Goal: Feedback & Contribution: Leave review/rating

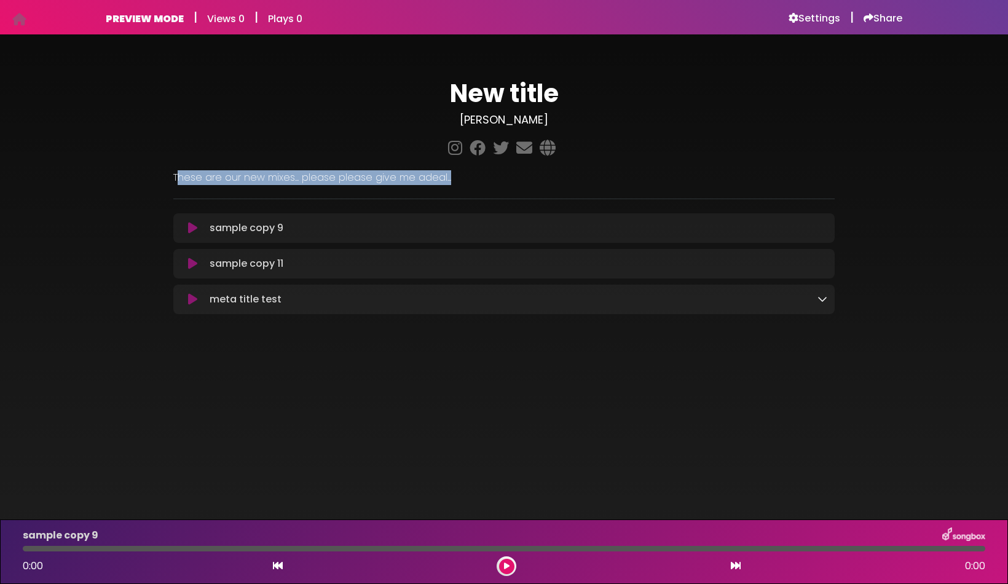
drag, startPoint x: 176, startPoint y: 178, endPoint x: 596, endPoint y: 182, distance: 420.3
click at [596, 182] on p "These are our new mixes... please please give me adeal..." at bounding box center [503, 177] width 661 height 15
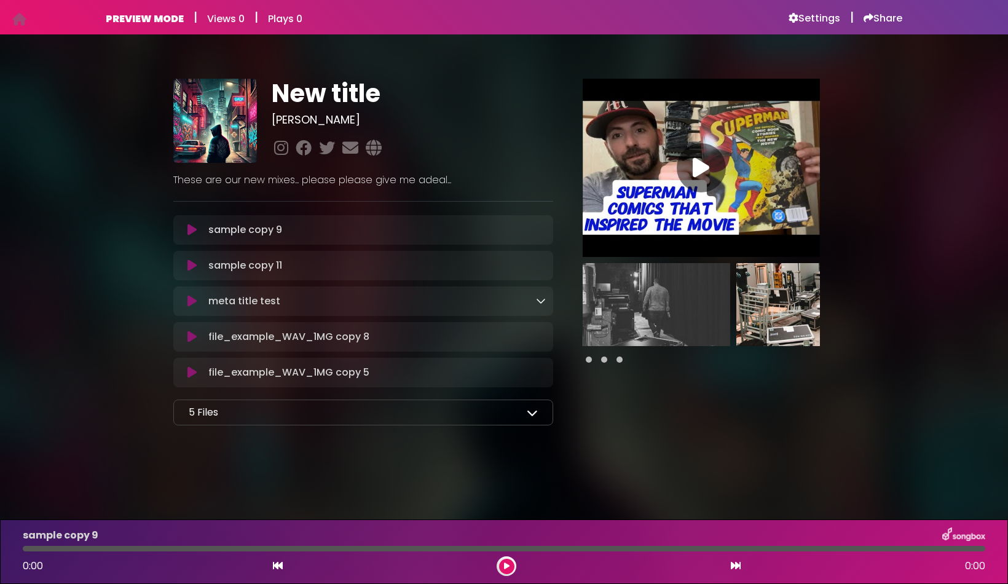
click at [532, 412] on icon at bounding box center [532, 412] width 11 height 11
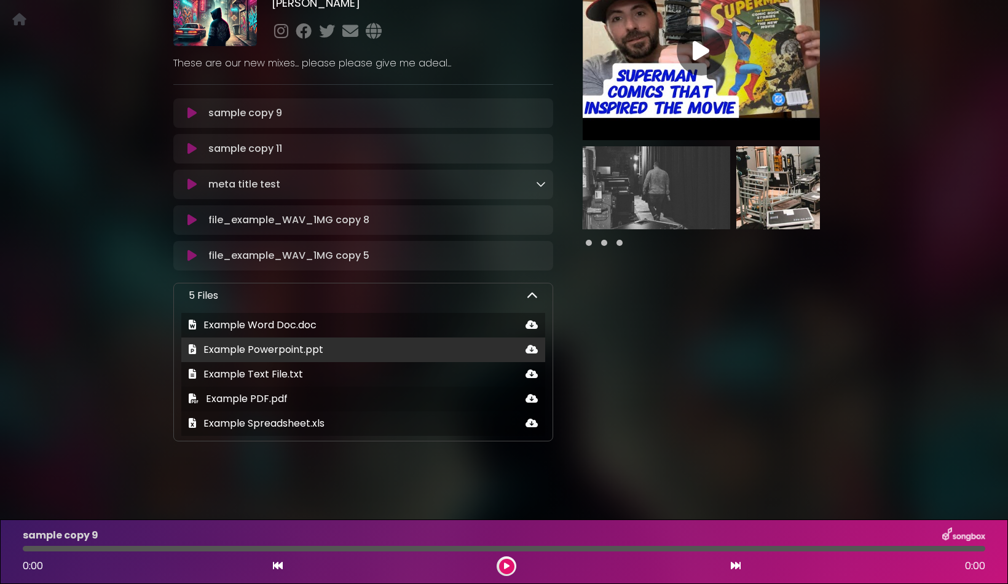
scroll to position [117, 0]
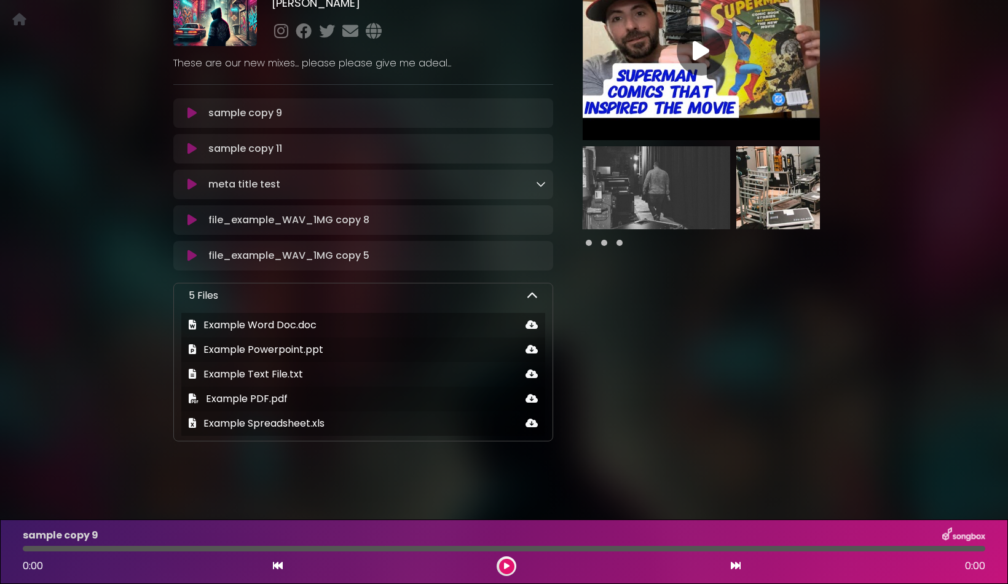
click at [539, 297] on div "5 Files Example Word Doc.doc Example Powerpoint.ppt Example Text File.txt" at bounding box center [363, 362] width 380 height 159
click at [530, 297] on icon at bounding box center [532, 295] width 11 height 11
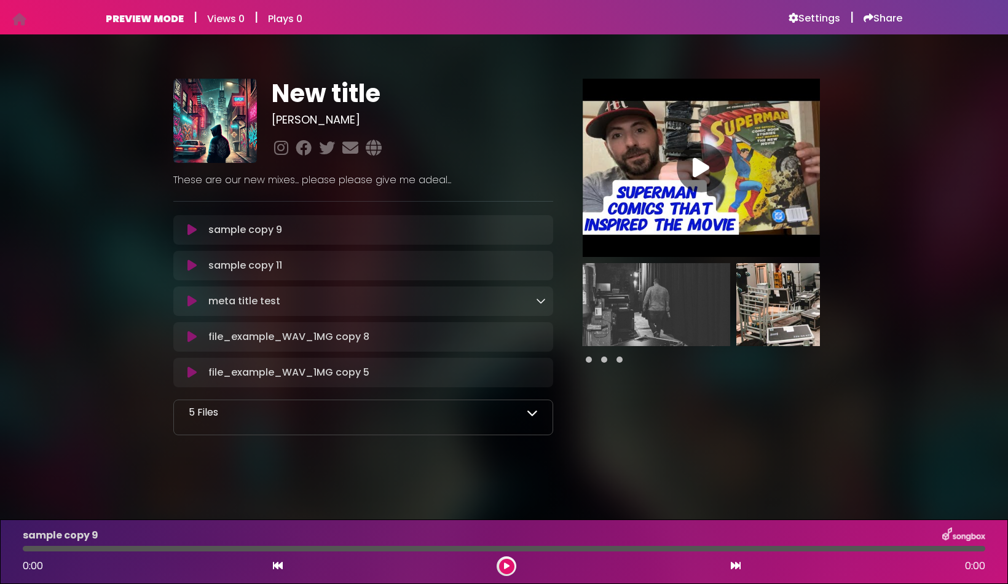
scroll to position [0, 0]
click at [541, 229] on icon at bounding box center [541, 229] width 10 height 10
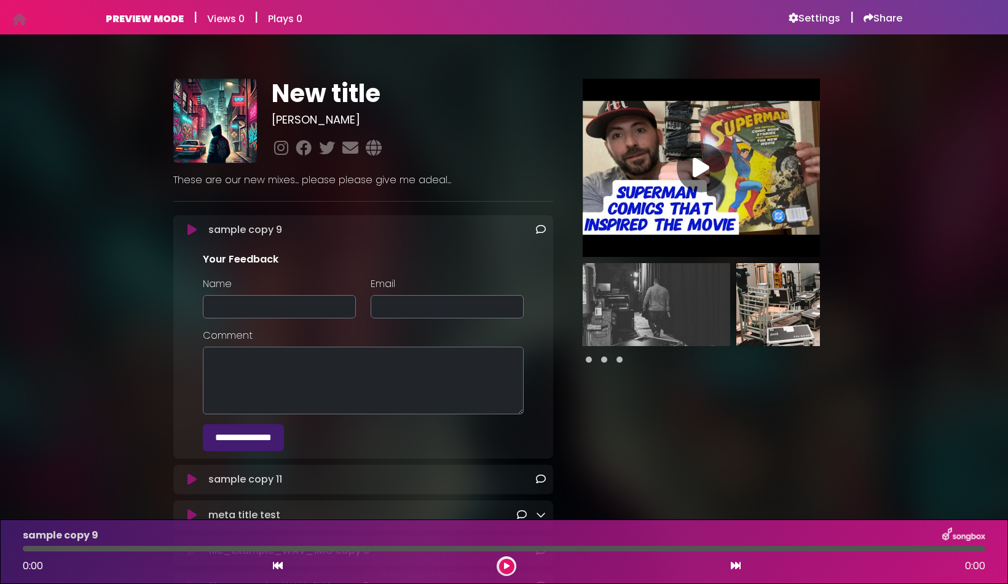
click at [540, 229] on icon at bounding box center [541, 229] width 10 height 10
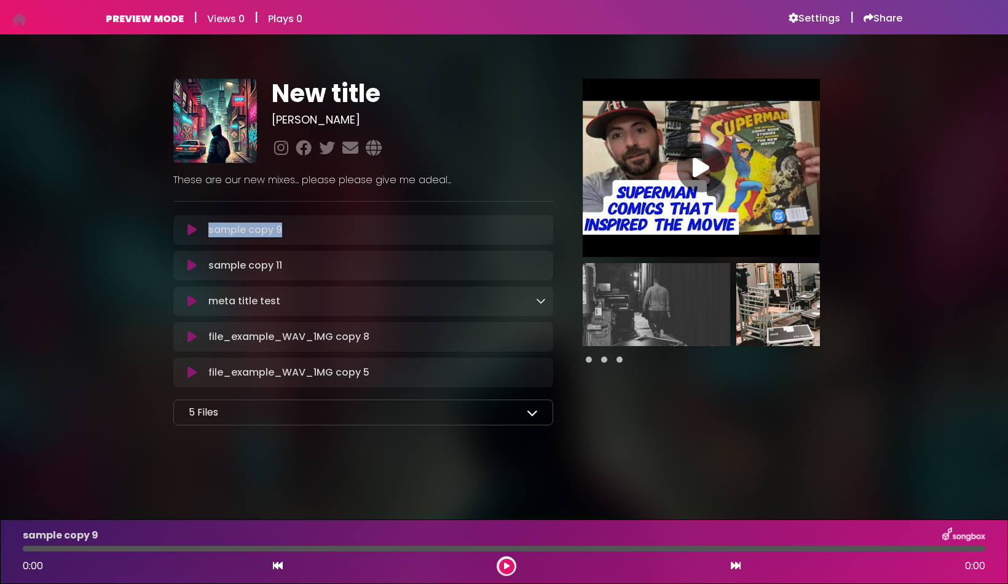
drag, startPoint x: 207, startPoint y: 231, endPoint x: 303, endPoint y: 231, distance: 95.9
click at [303, 231] on div "sample copy 9 Loading Track..." at bounding box center [374, 229] width 342 height 15
click at [115, 234] on div "New title [PERSON_NAME] ×" at bounding box center [503, 247] width 811 height 397
drag, startPoint x: 206, startPoint y: 231, endPoint x: 339, endPoint y: 231, distance: 132.7
click at [339, 231] on div "sample copy 9 Loading Track..." at bounding box center [374, 229] width 342 height 15
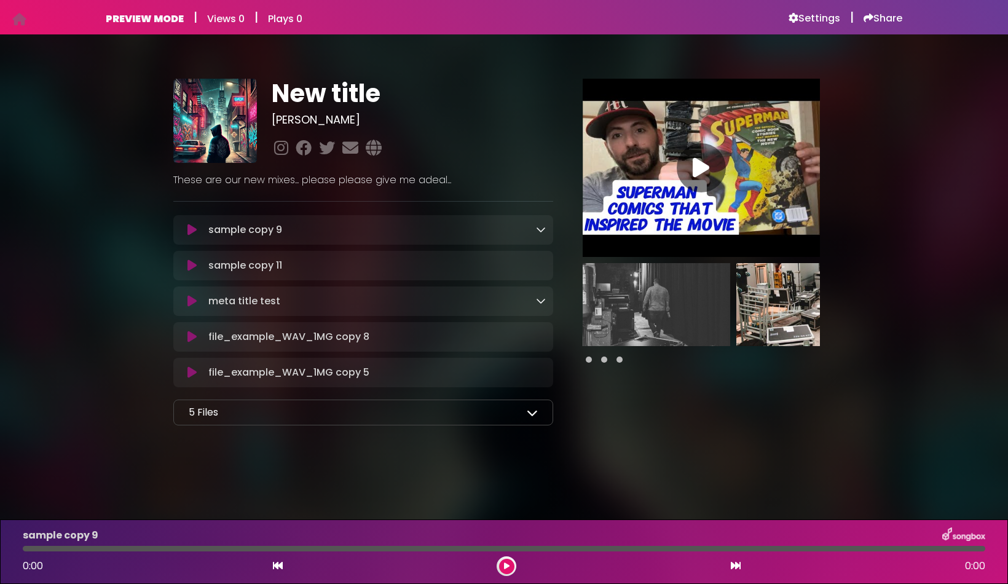
click at [442, 240] on div "sample copy 9 Loading Track..." at bounding box center [363, 229] width 380 height 29
click at [542, 230] on icon at bounding box center [541, 229] width 10 height 10
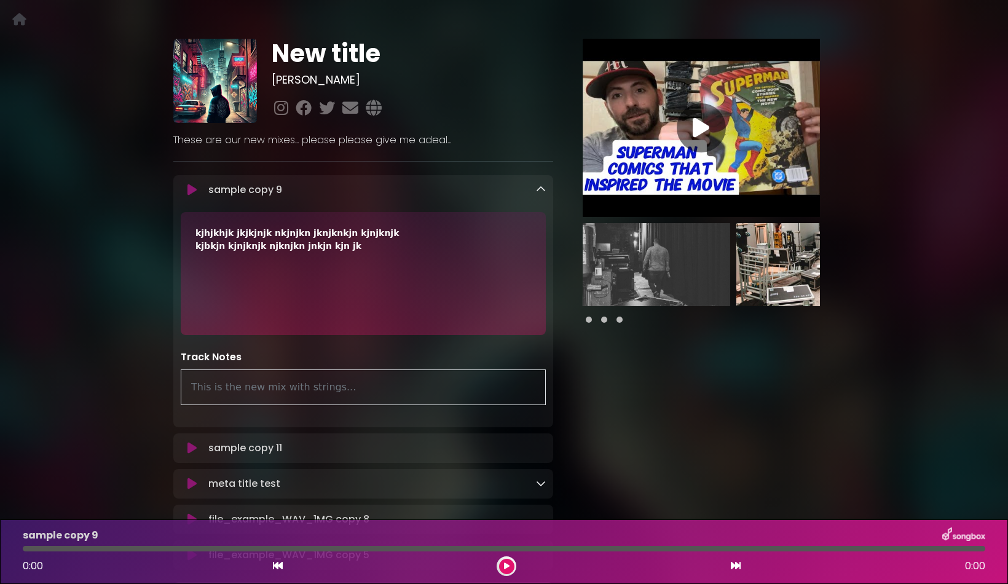
scroll to position [52, 0]
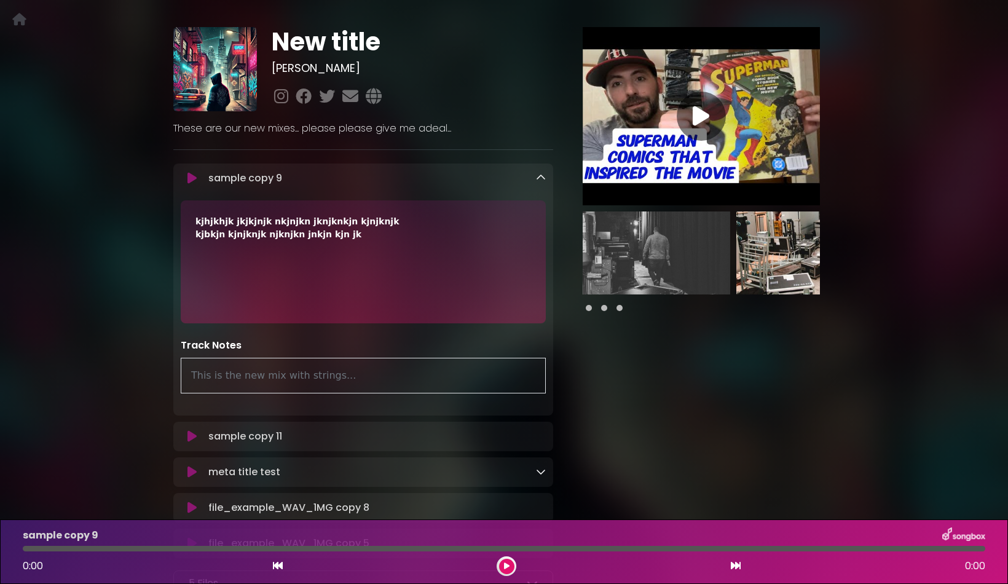
drag, startPoint x: 370, startPoint y: 375, endPoint x: 147, endPoint y: 375, distance: 223.0
click at [147, 375] on div "New title Fletcher ×" at bounding box center [503, 307] width 811 height 619
click at [216, 376] on div "This is the new mix with strings..." at bounding box center [363, 376] width 365 height 36
drag, startPoint x: 189, startPoint y: 377, endPoint x: 410, endPoint y: 375, distance: 221.8
click at [410, 375] on div "This is the new mix with strings..." at bounding box center [363, 376] width 365 height 36
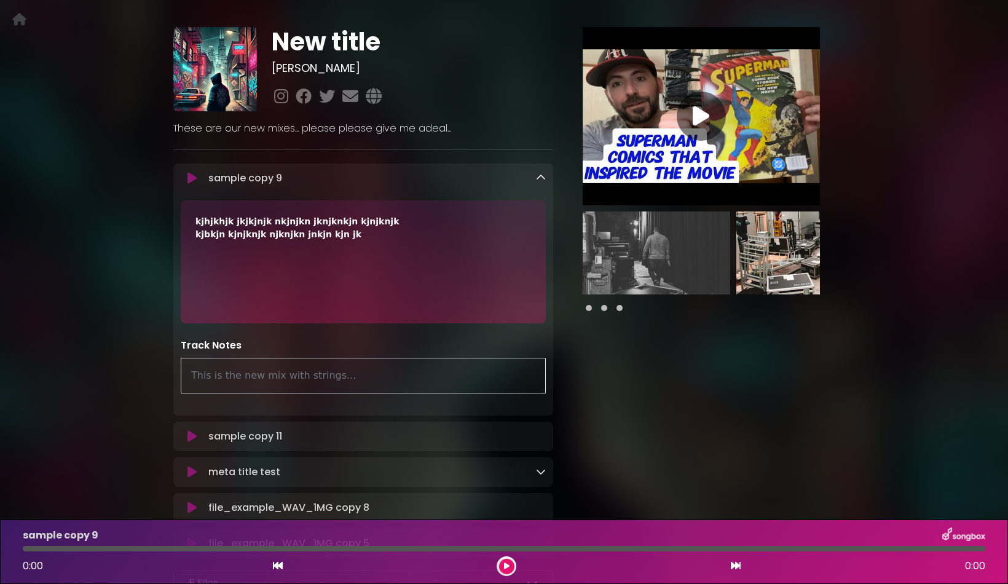
click at [410, 375] on div "This is the new mix with strings..." at bounding box center [363, 376] width 365 height 36
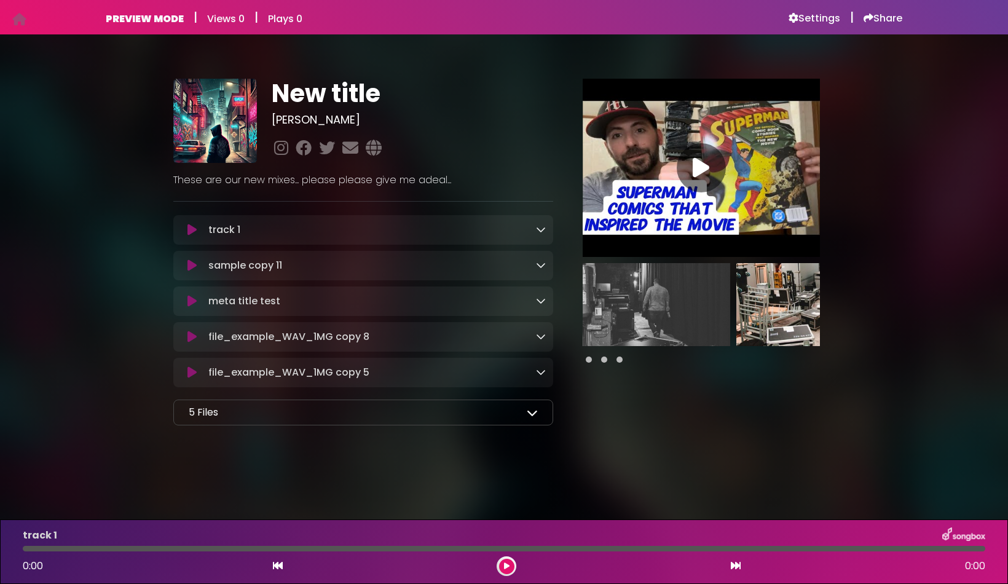
click at [541, 230] on icon at bounding box center [541, 229] width 10 height 10
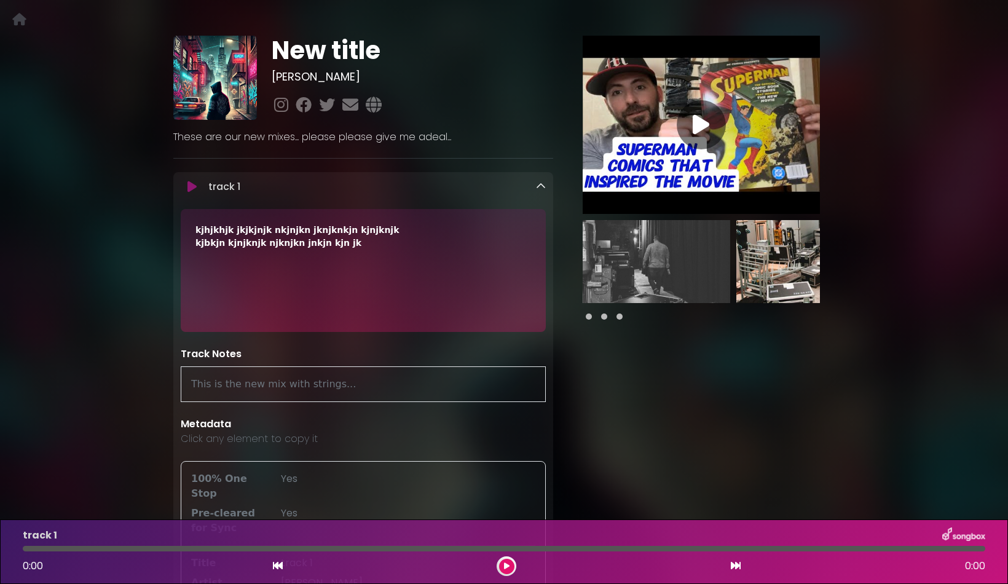
scroll to position [12, 0]
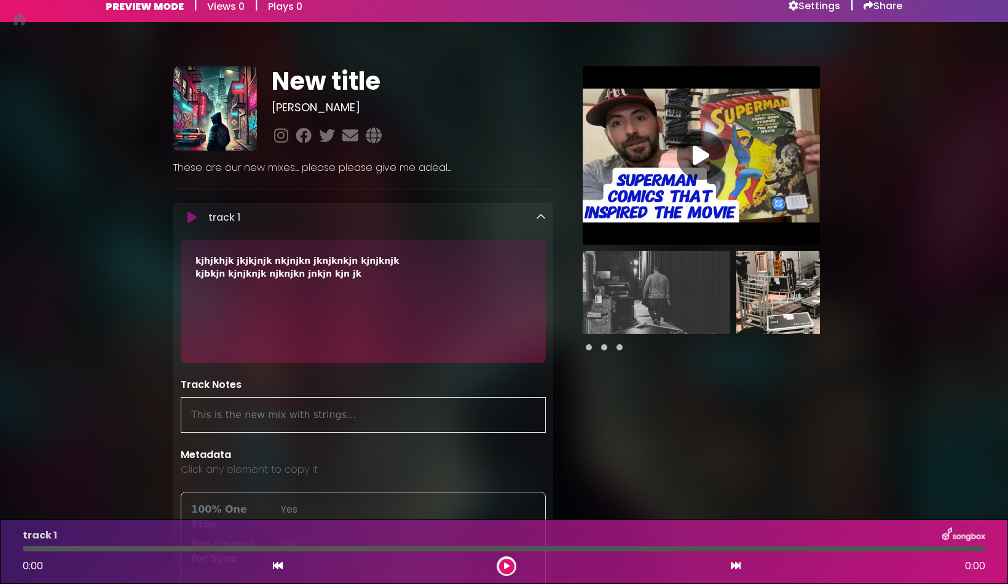
click at [541, 214] on icon at bounding box center [541, 217] width 10 height 10
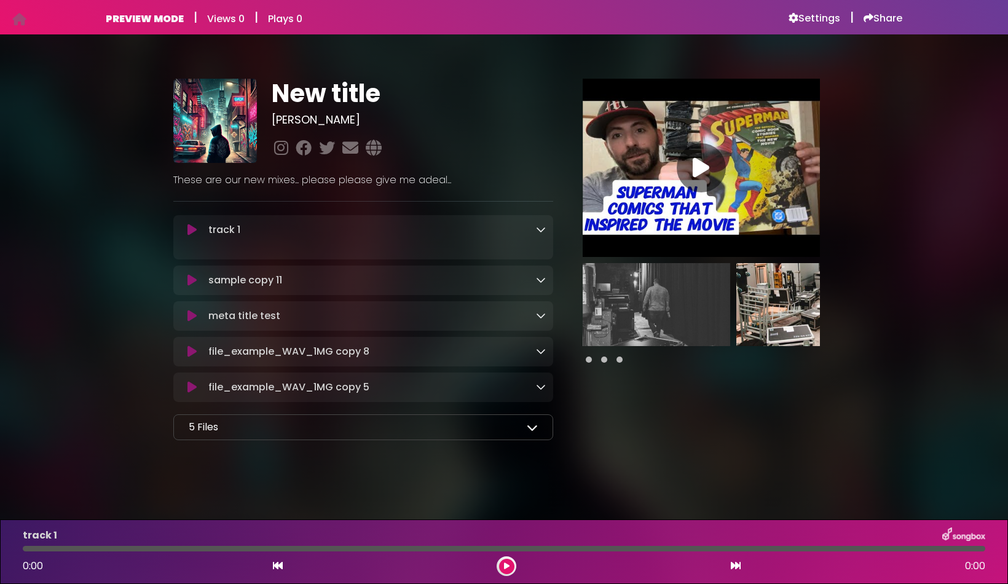
scroll to position [0, 0]
